Goal: Transaction & Acquisition: Purchase product/service

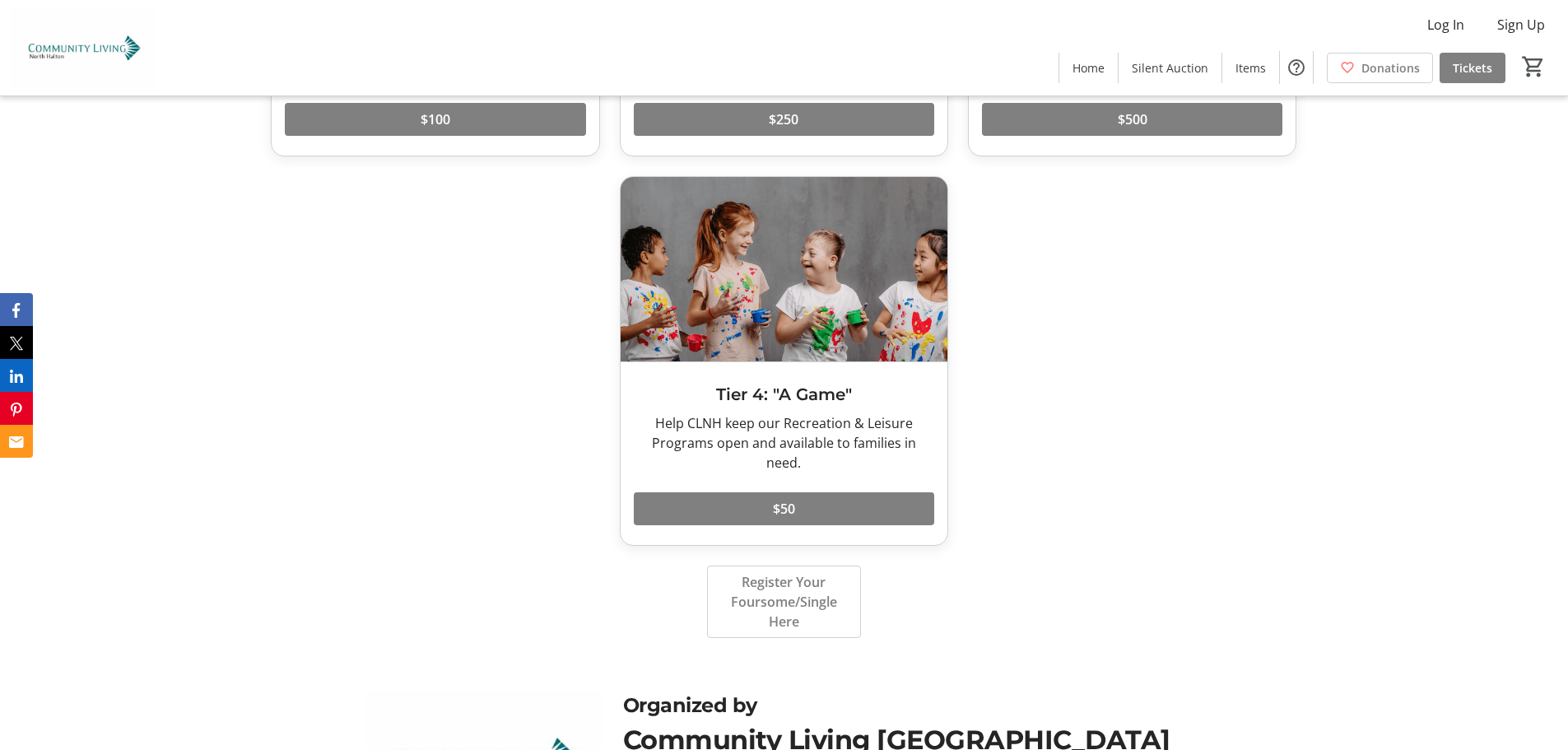
scroll to position [2671, 0]
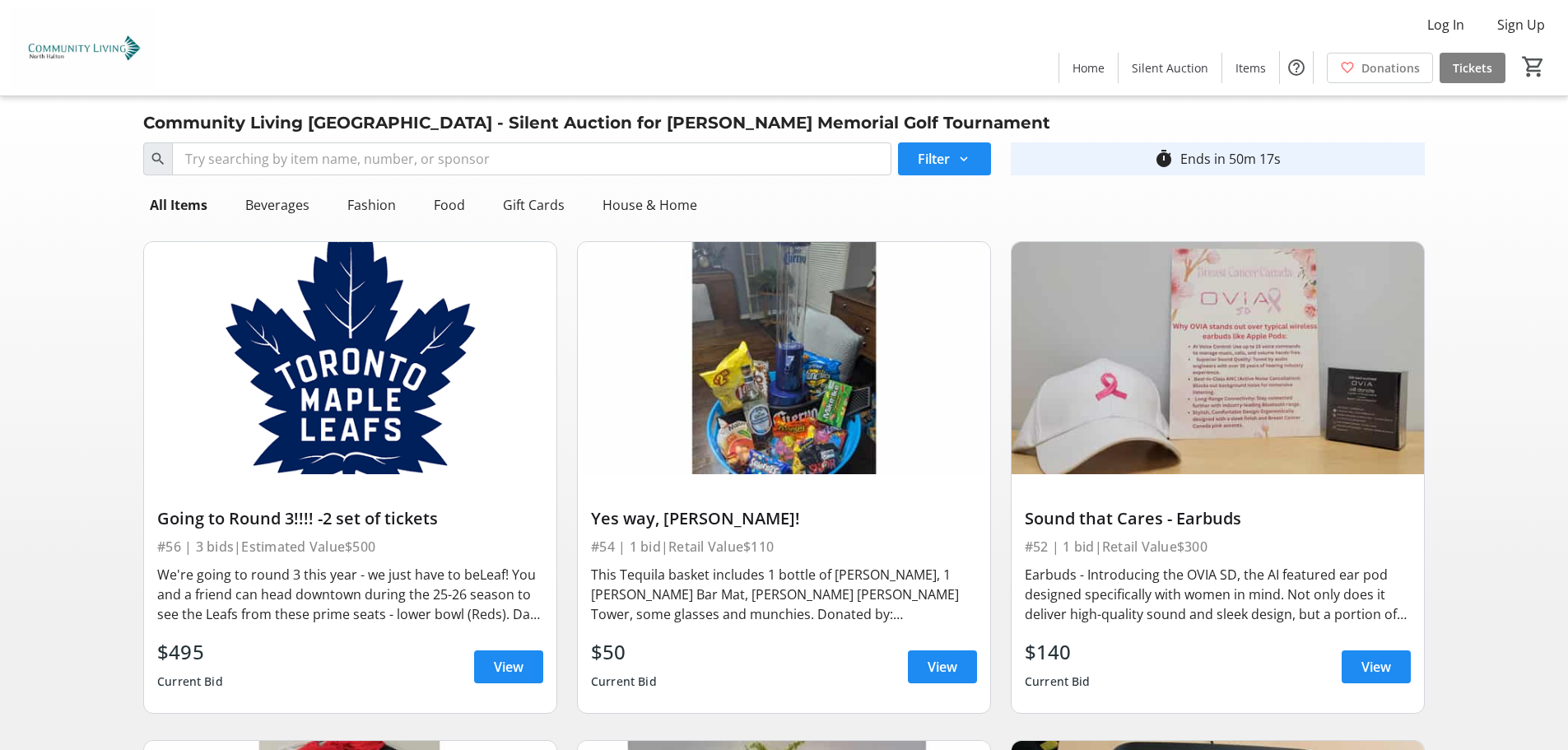
click at [788, 363] on img at bounding box center [784, 358] width 413 height 232
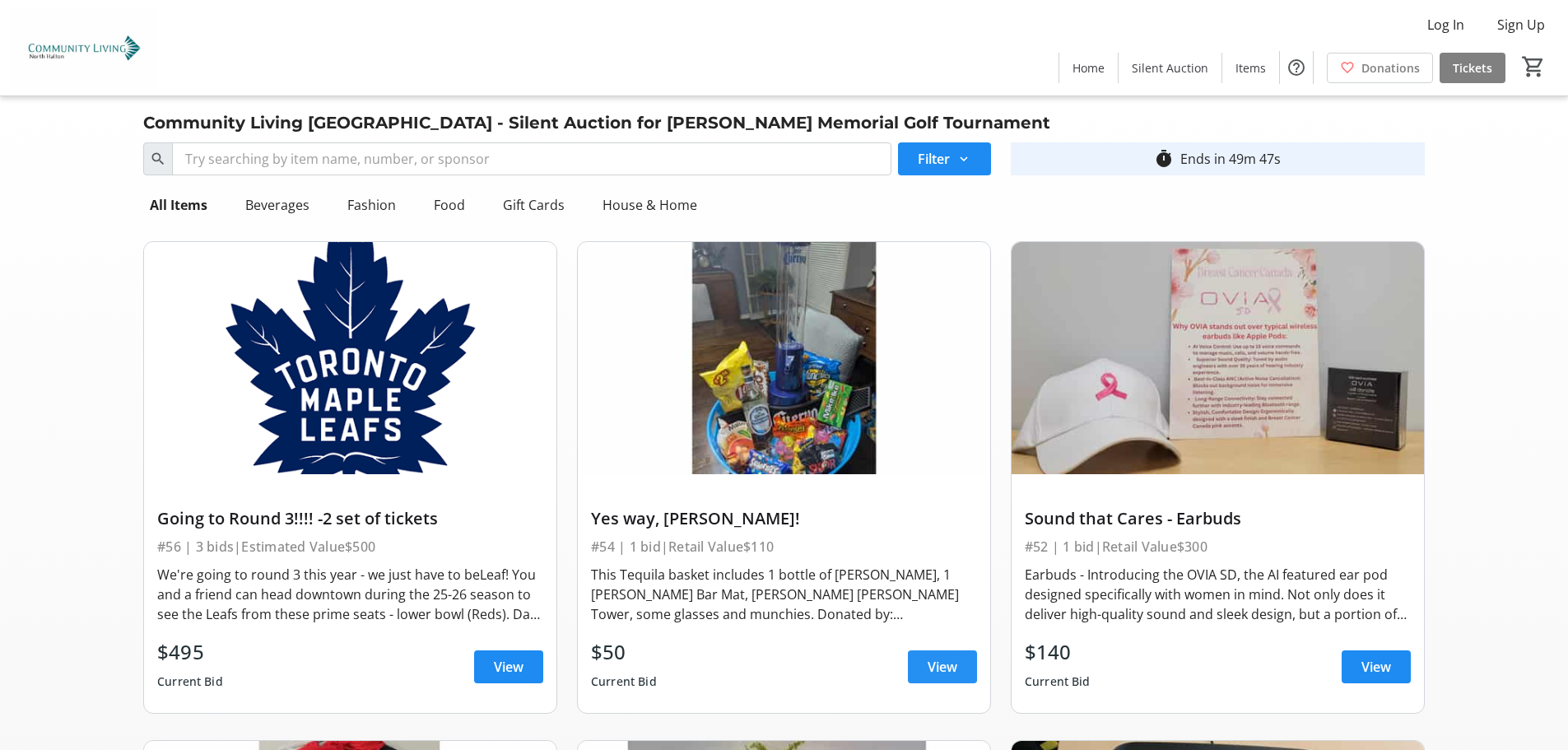
click at [950, 667] on span "View" at bounding box center [942, 666] width 30 height 19
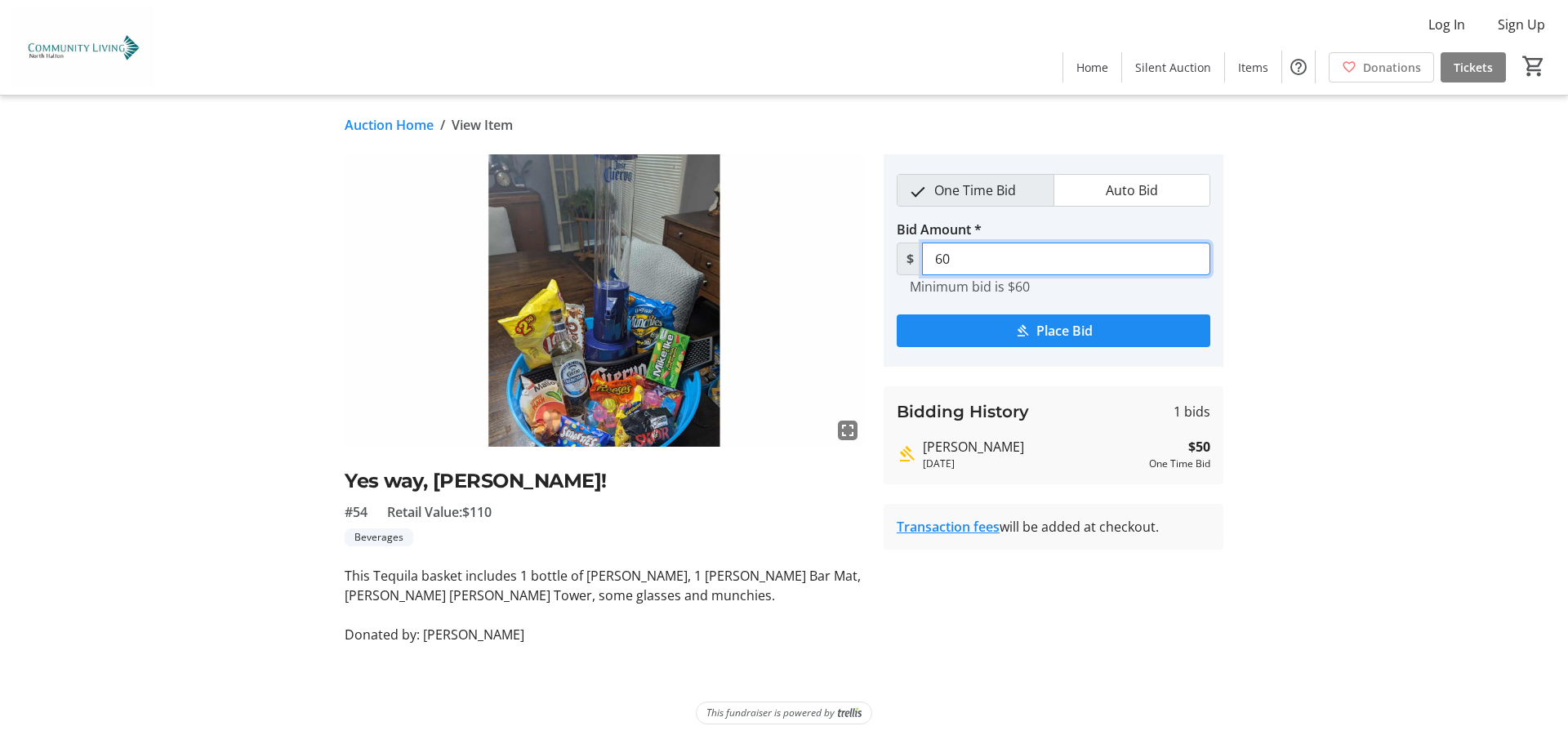
drag, startPoint x: 958, startPoint y: 255, endPoint x: 927, endPoint y: 260, distance: 31.4
click at [927, 260] on input "60" at bounding box center [1066, 258] width 288 height 33
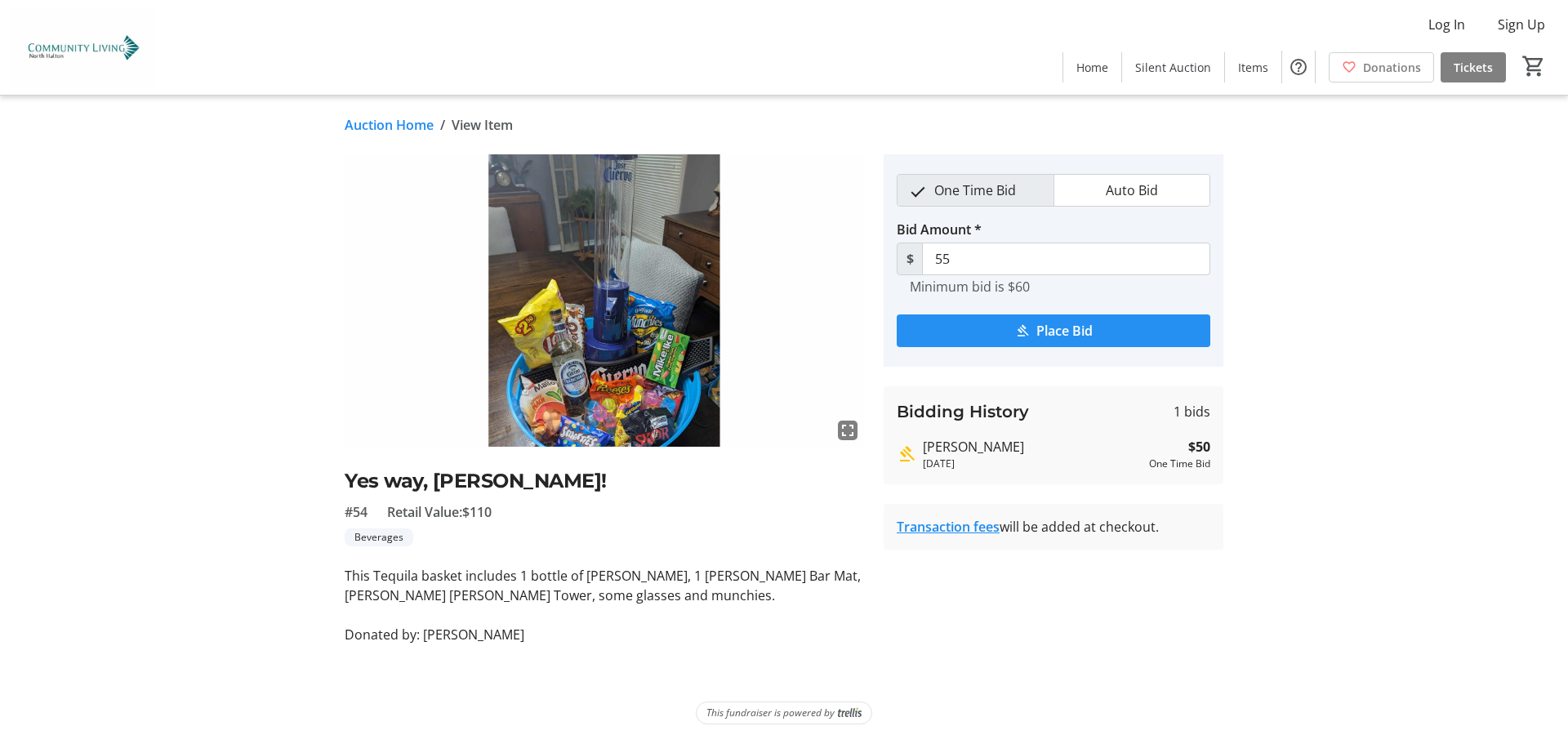
click at [1045, 335] on span "Place Bid" at bounding box center [1064, 330] width 56 height 19
drag, startPoint x: 942, startPoint y: 261, endPoint x: 930, endPoint y: 260, distance: 12.0
click at [930, 260] on input "55" at bounding box center [1066, 258] width 288 height 33
drag, startPoint x: 966, startPoint y: 262, endPoint x: 930, endPoint y: 259, distance: 36.1
click at [930, 259] on input "55" at bounding box center [1066, 258] width 288 height 33
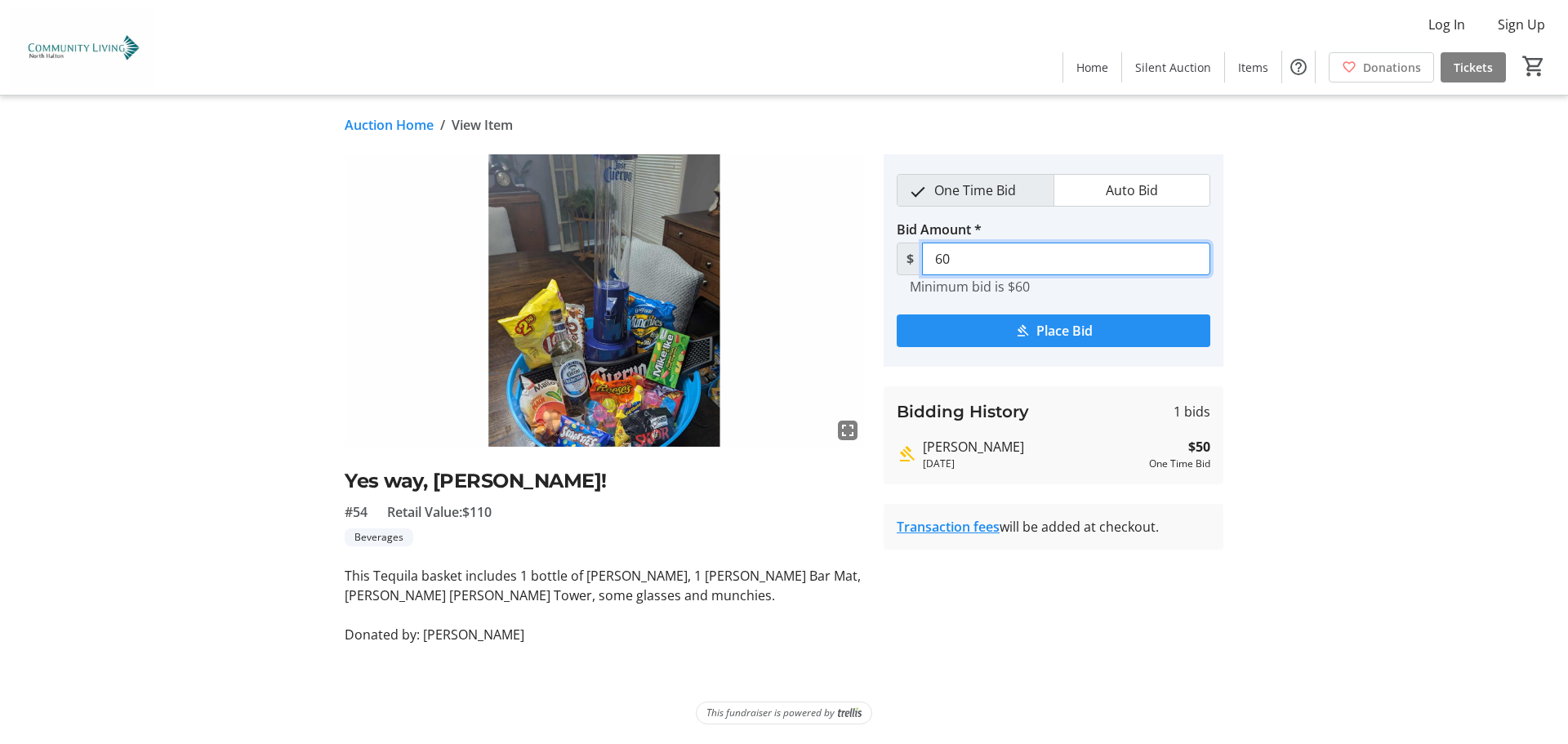
type input "60"
click at [1076, 334] on span "Place Bid" at bounding box center [1064, 330] width 56 height 19
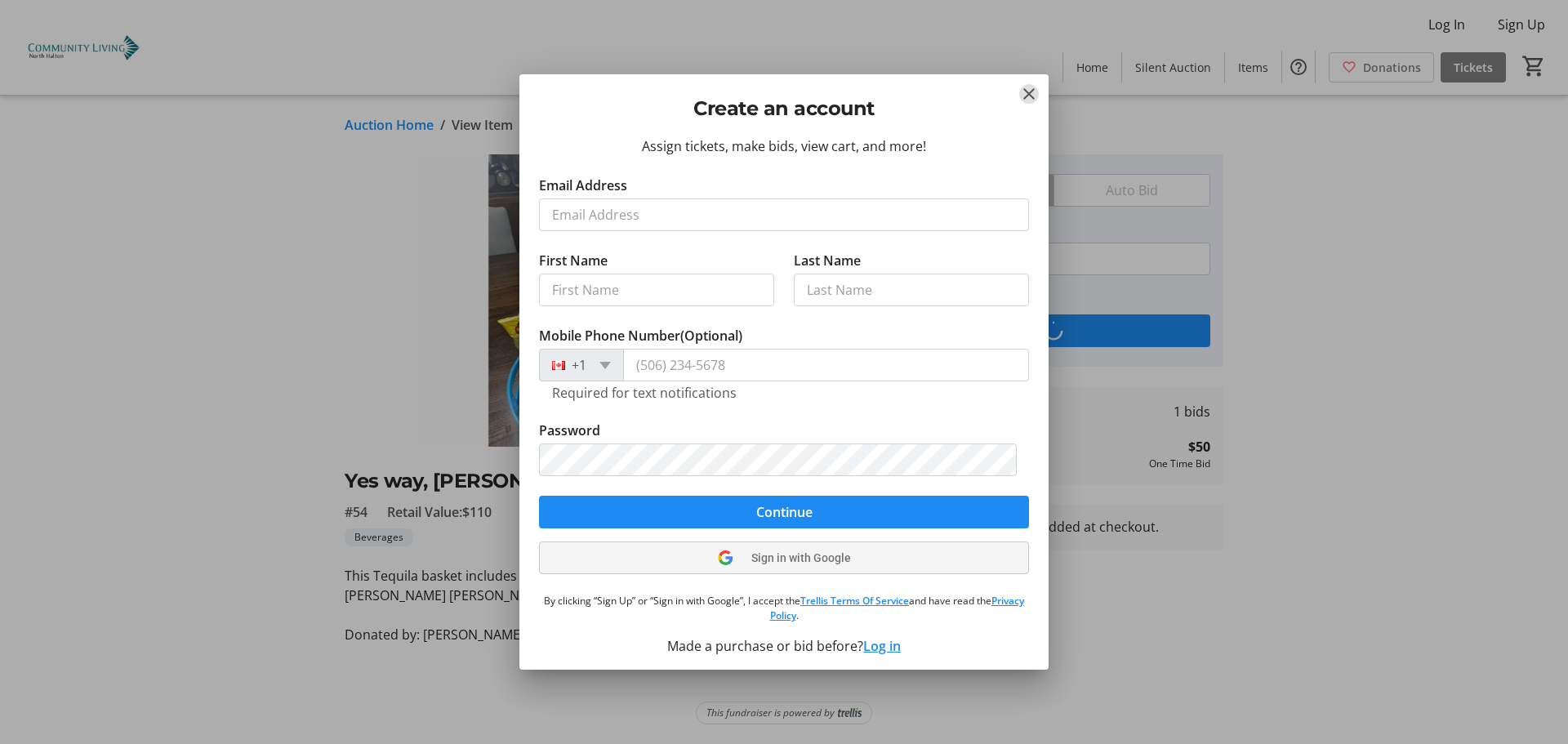
click at [737, 556] on tr-shared-ui-google-sign-in-button-content "Sign in with Google" at bounding box center [784, 557] width 133 height 19
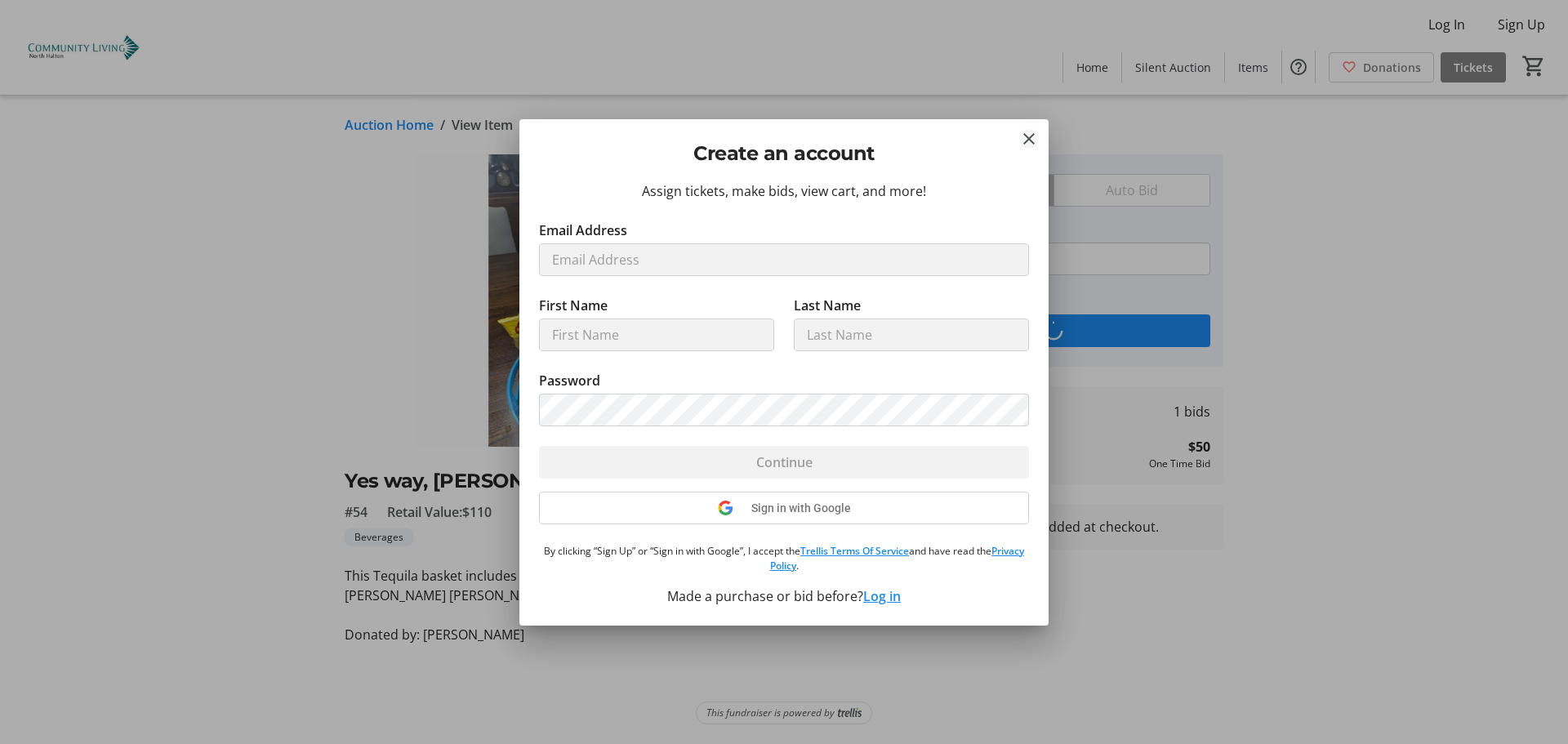
click at [1029, 140] on mat-icon "Close" at bounding box center [1028, 138] width 19 height 19
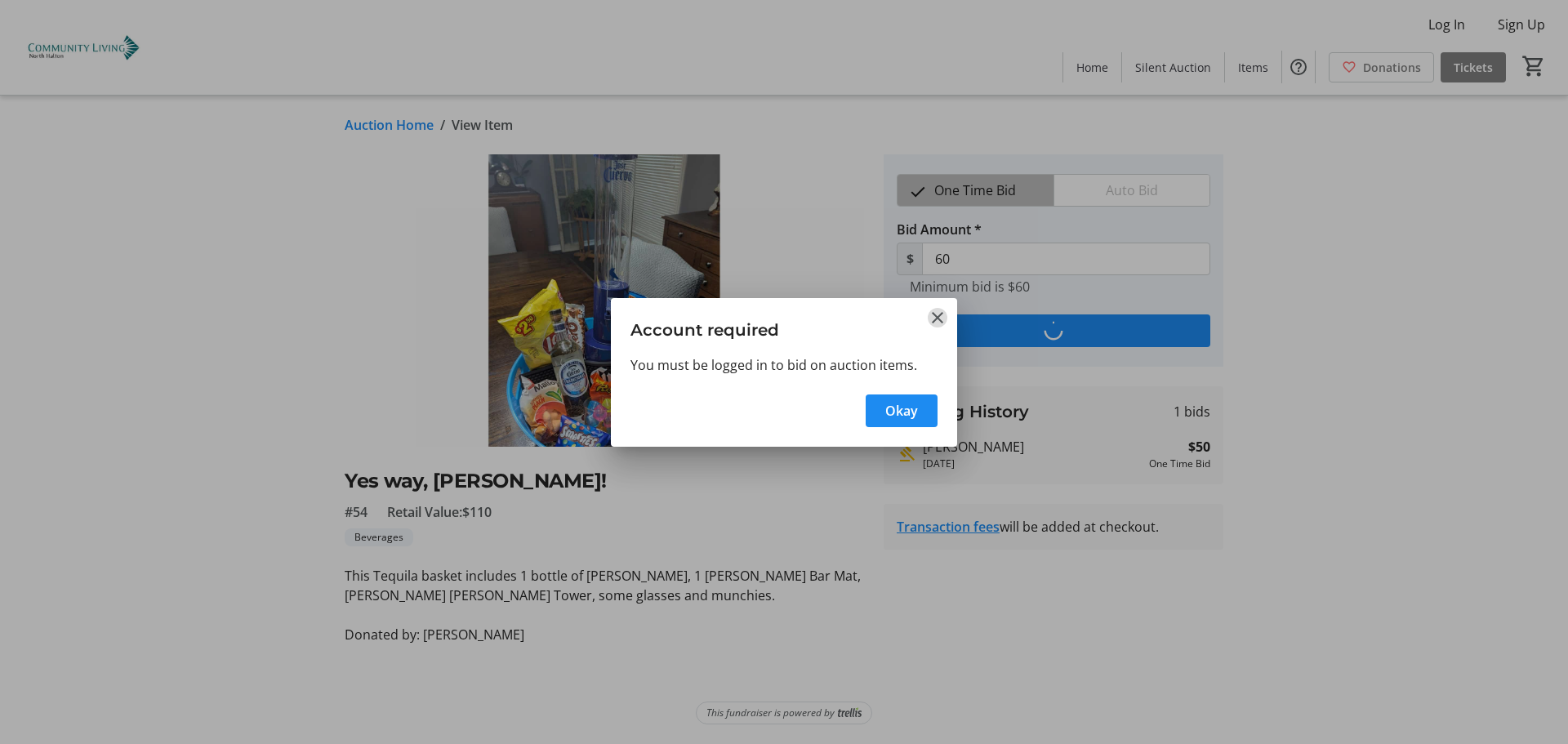
click at [942, 317] on mat-icon "Close" at bounding box center [937, 317] width 19 height 19
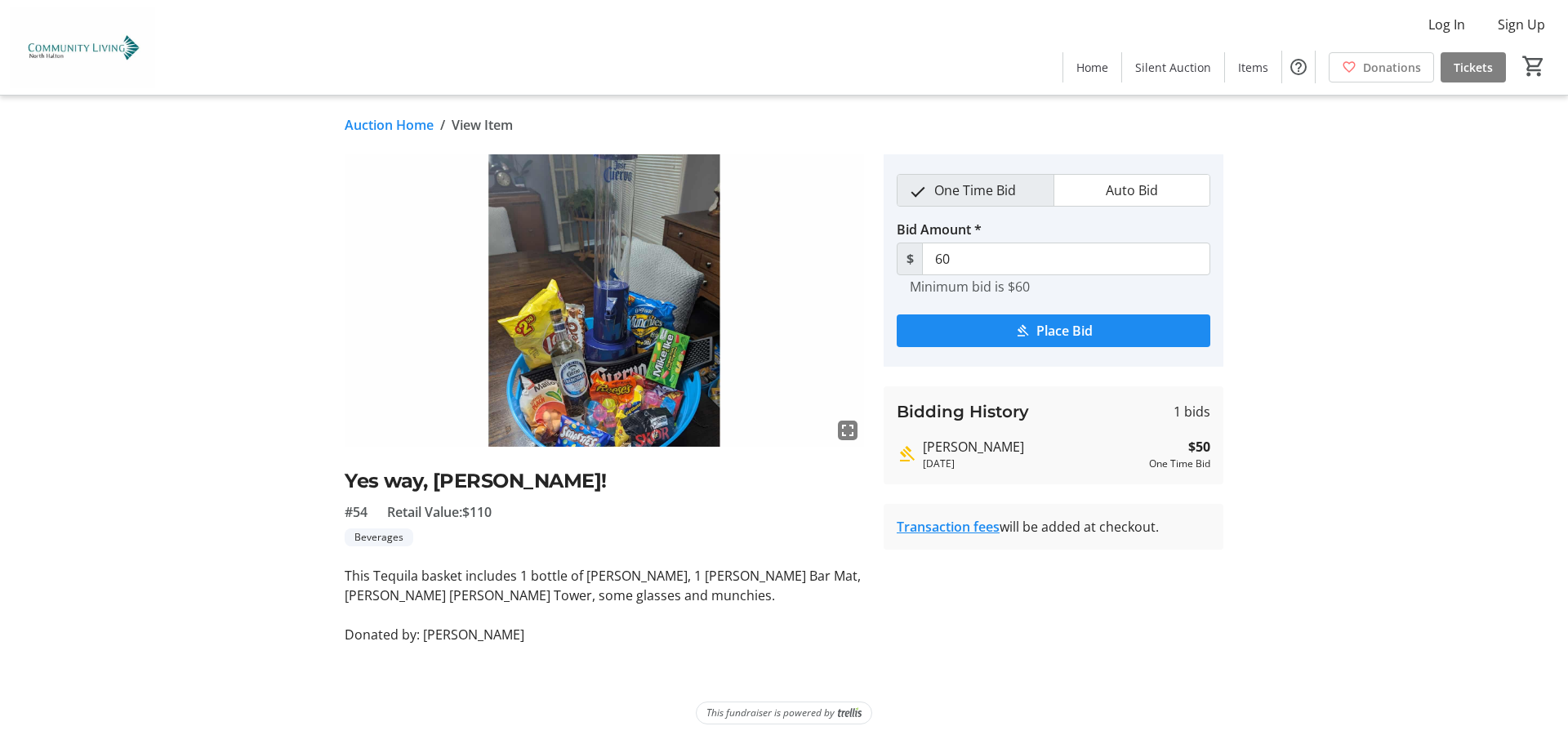
click at [396, 129] on link "Auction Home" at bounding box center [389, 124] width 89 height 19
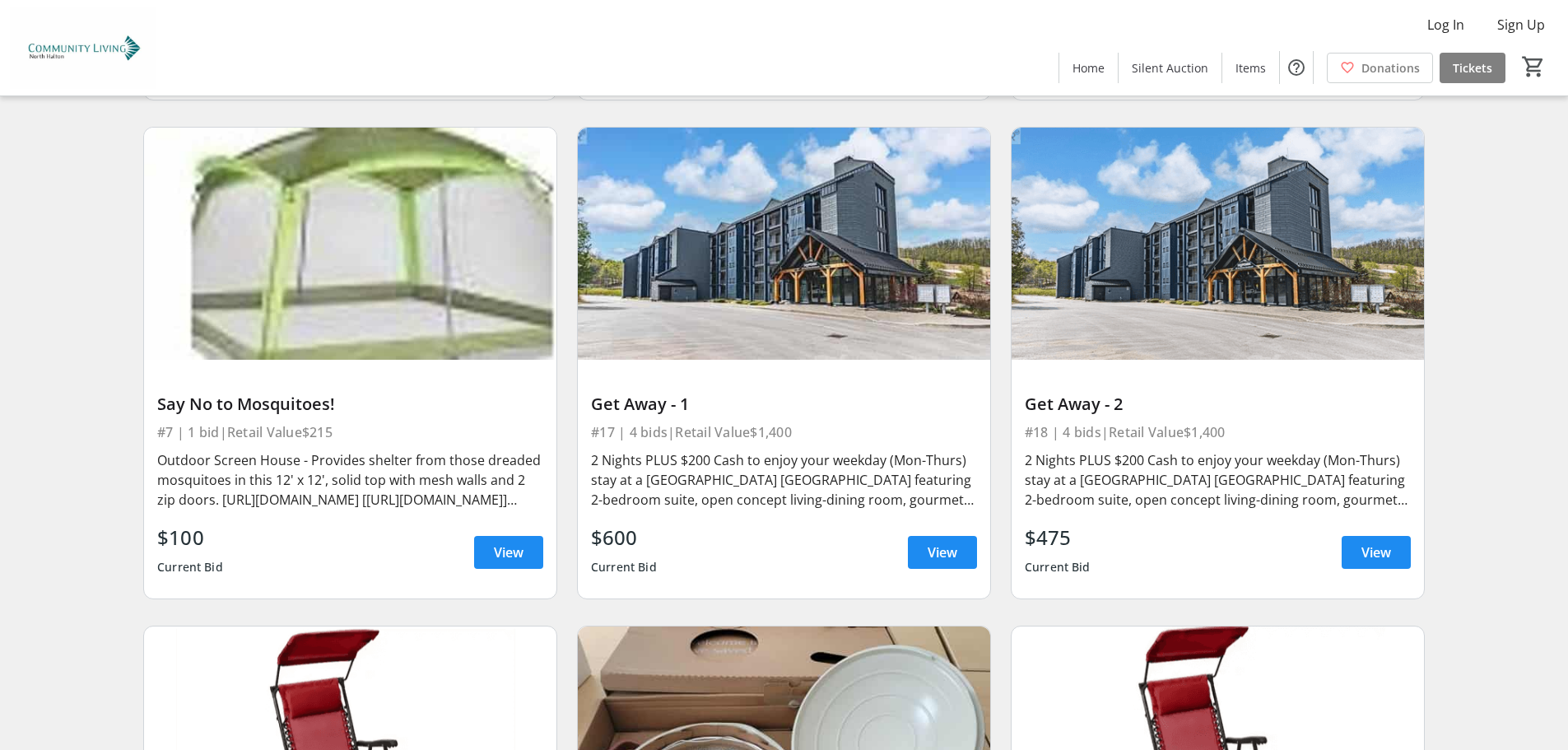
scroll to position [3068, 0]
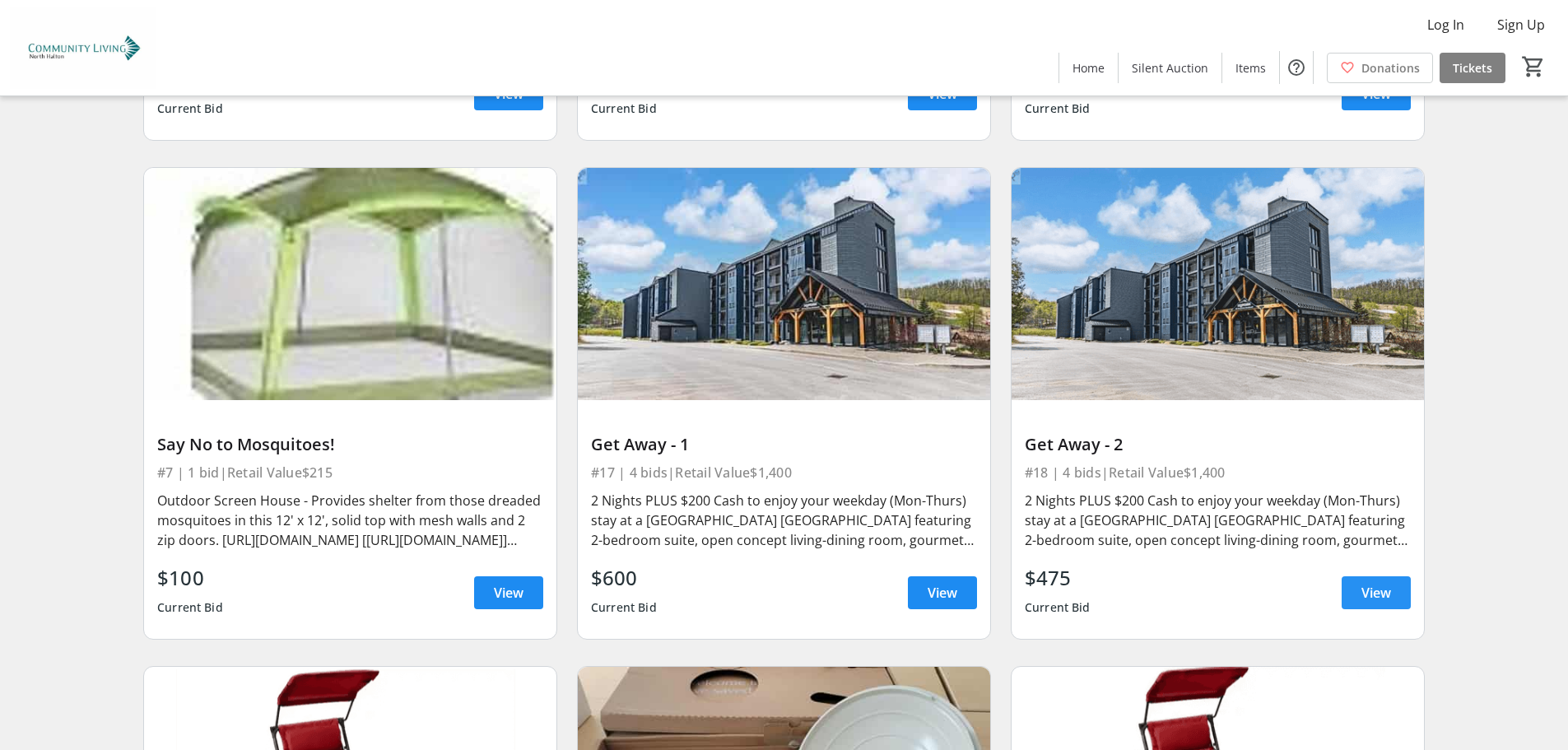
click at [1380, 587] on span "View" at bounding box center [1376, 592] width 30 height 19
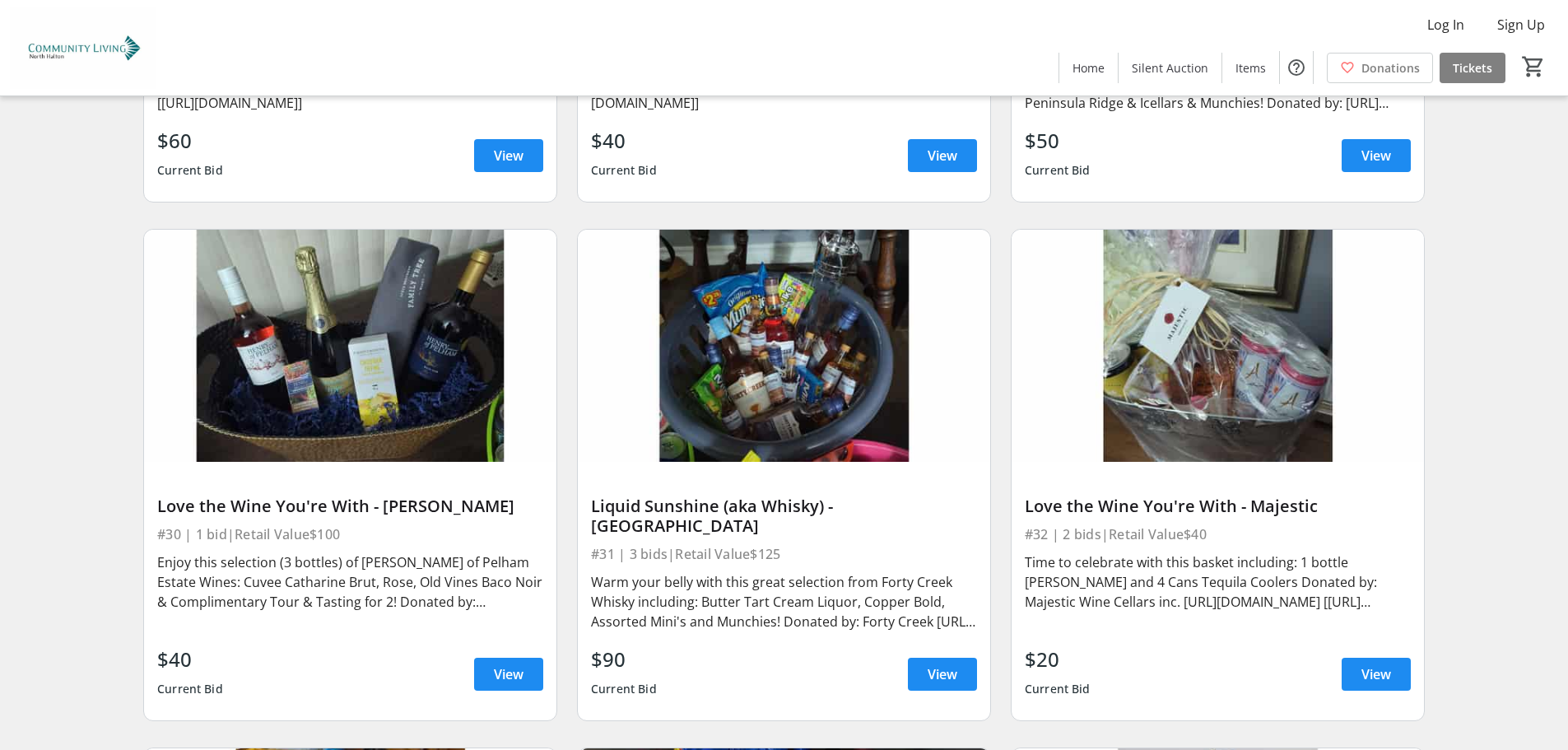
scroll to position [6031, 0]
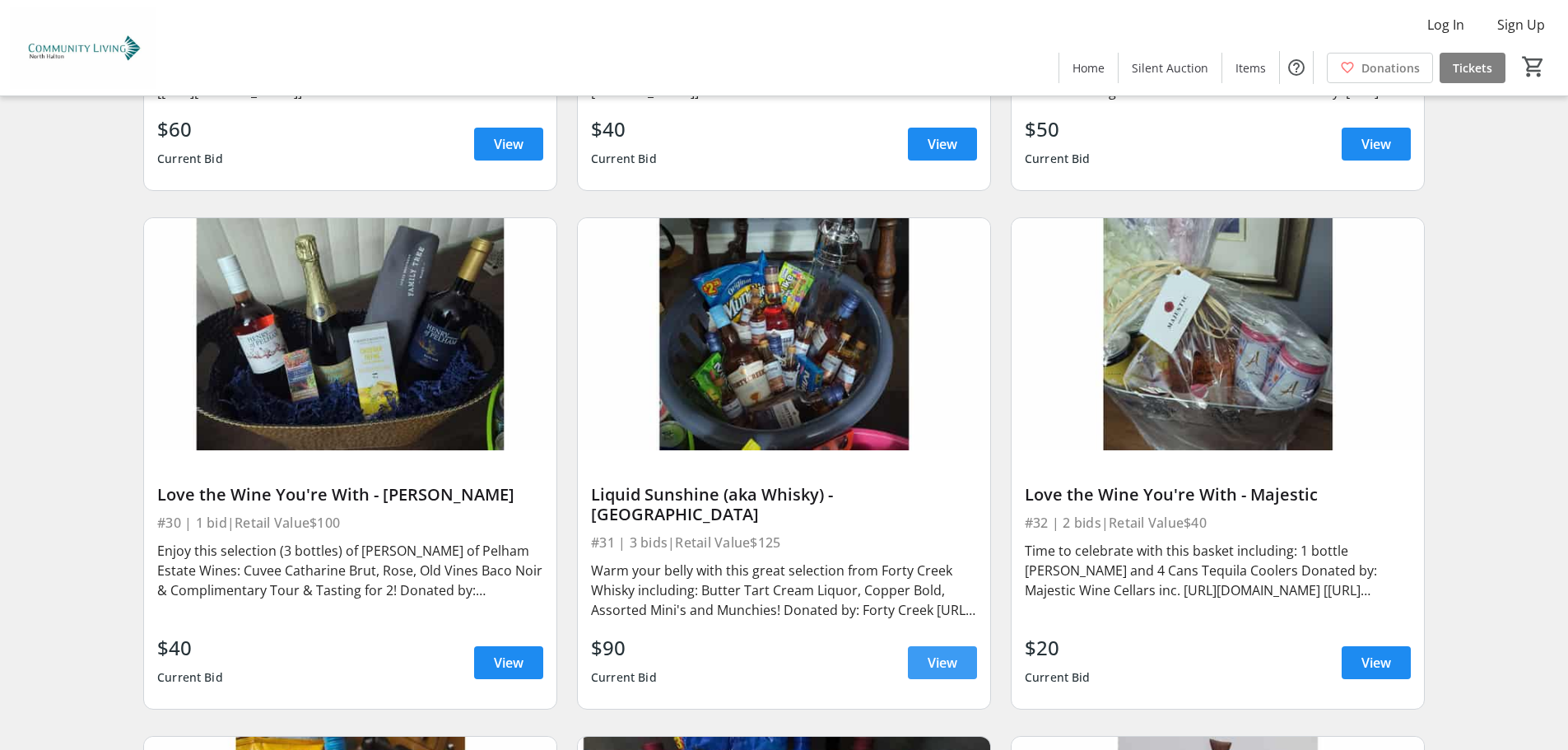
click at [929, 653] on span "View" at bounding box center [942, 662] width 30 height 19
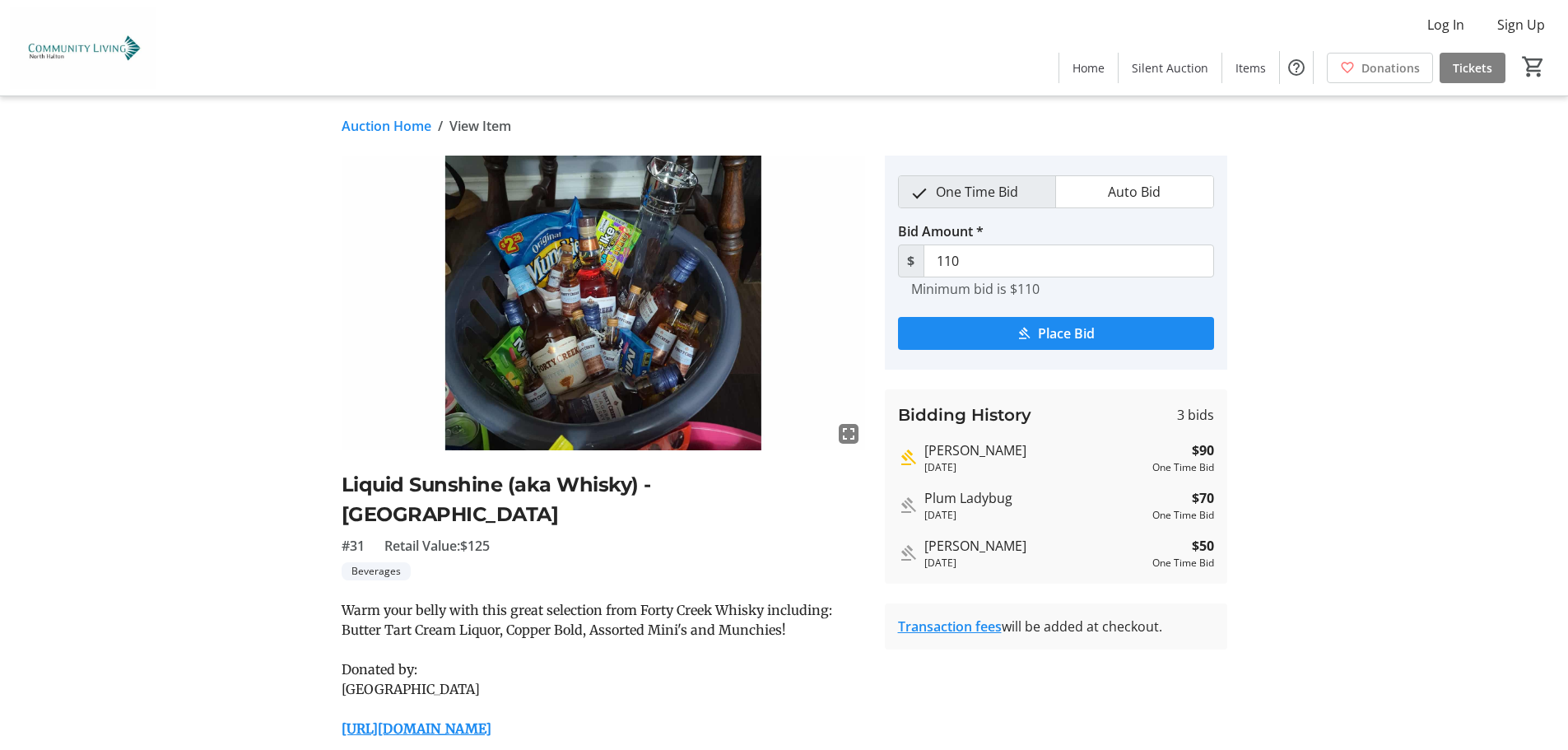
click at [591, 253] on img at bounding box center [603, 303] width 524 height 295
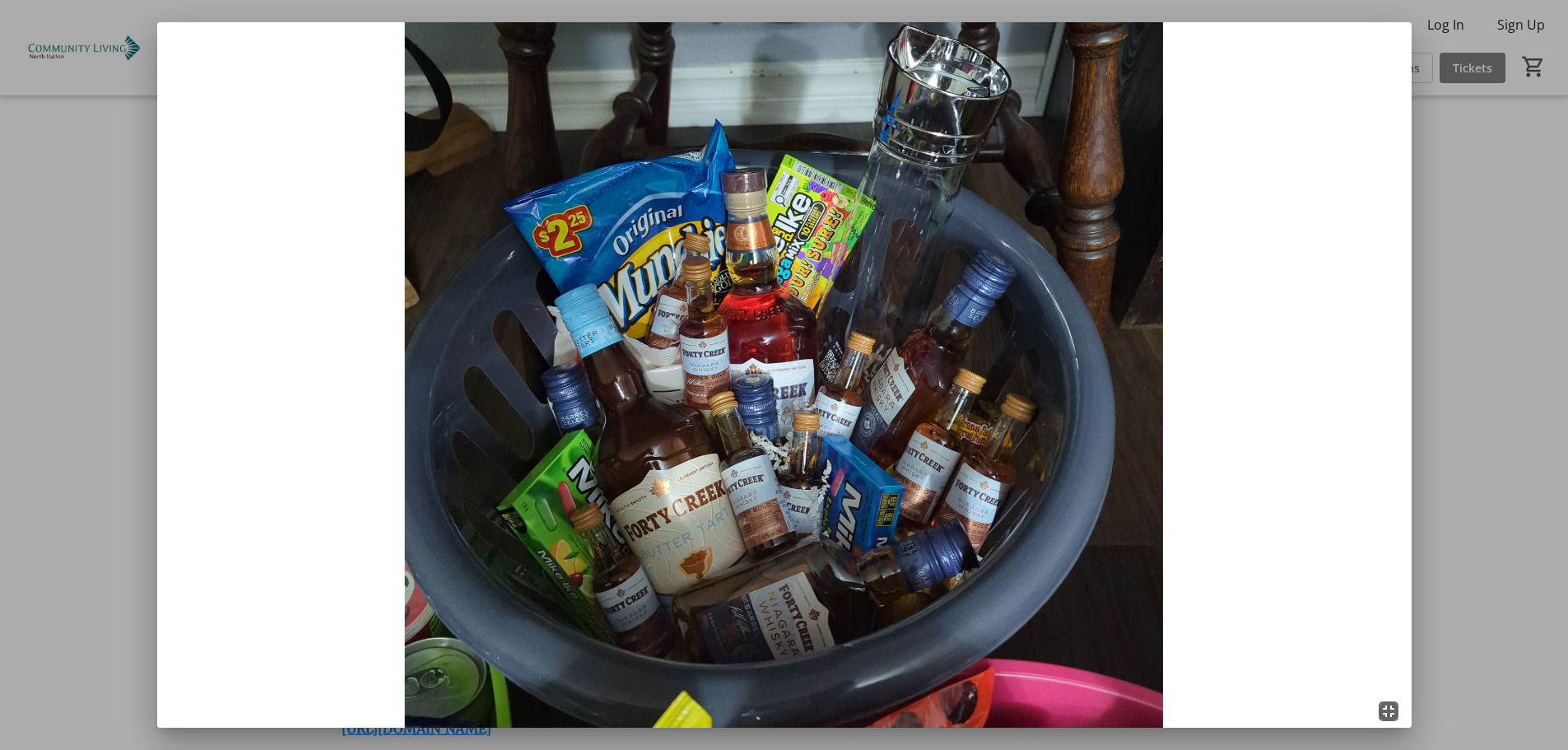
click at [1395, 721] on mat-icon "fullscreen_exit" at bounding box center [1388, 711] width 19 height 19
